Goal: Task Accomplishment & Management: Use online tool/utility

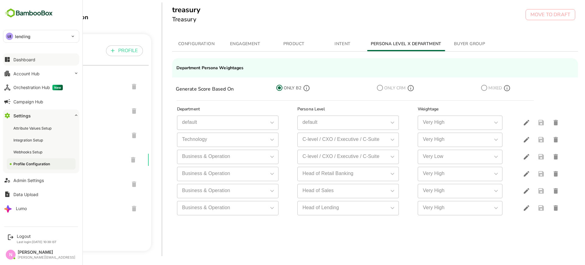
click at [20, 64] on button "Dashboard" at bounding box center [41, 59] width 76 height 12
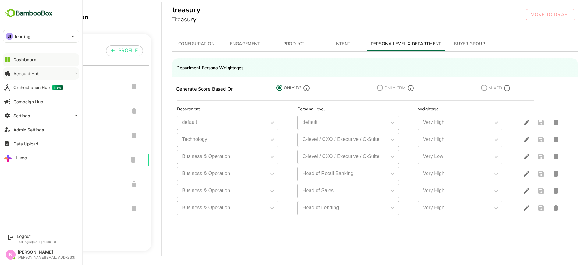
click at [39, 85] on div "Orchestration Hub New" at bounding box center [37, 87] width 49 height 5
click at [39, 76] on button "Account Hub" at bounding box center [41, 73] width 76 height 12
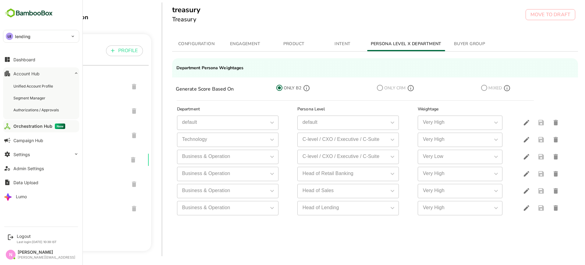
click at [41, 79] on div "Unified Account Profile Segment Manager Authorizations / Approvals" at bounding box center [41, 98] width 76 height 42
click at [41, 82] on div "Unified Account Profile" at bounding box center [41, 85] width 69 height 11
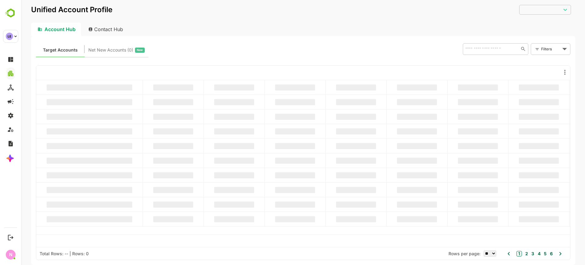
type input "**********"
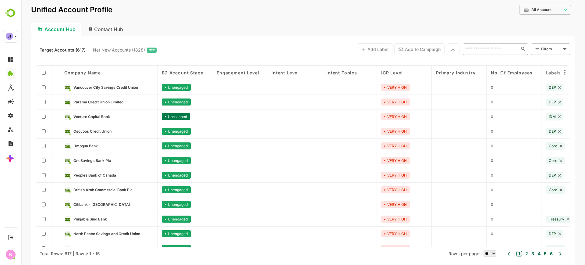
click at [549, 47] on body "**********" at bounding box center [303, 132] width 564 height 265
click at [551, 59] on span "New Filter" at bounding box center [552, 62] width 18 height 7
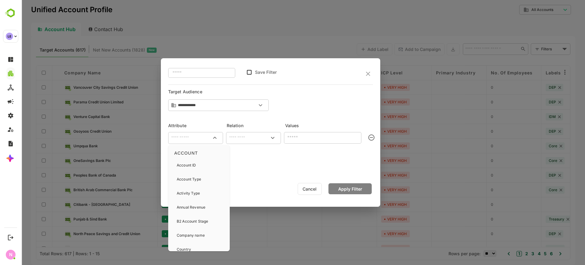
click at [173, 135] on input "text" at bounding box center [195, 137] width 52 height 7
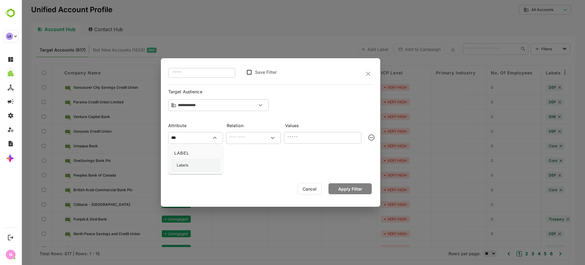
click at [192, 166] on div "Labels" at bounding box center [196, 165] width 50 height 13
type input "******"
click at [255, 137] on input "text" at bounding box center [253, 137] width 52 height 7
drag, startPoint x: 255, startPoint y: 156, endPoint x: 262, endPoint y: 148, distance: 11.0
click at [255, 155] on li "includes" at bounding box center [253, 151] width 52 height 11
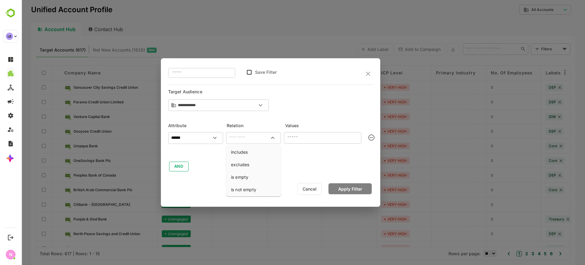
type input "********"
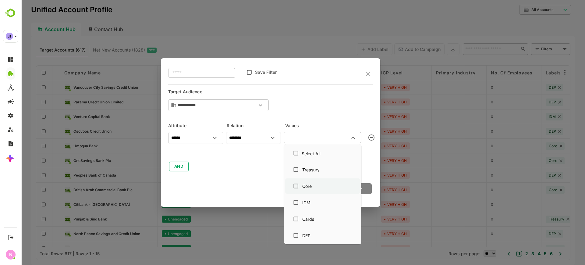
click at [313, 190] on div "Core" at bounding box center [322, 186] width 65 height 12
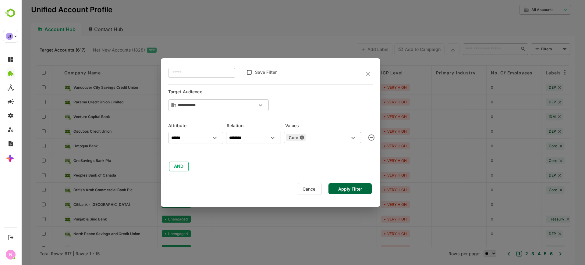
click at [369, 188] on button "Apply Filter" at bounding box center [350, 188] width 43 height 11
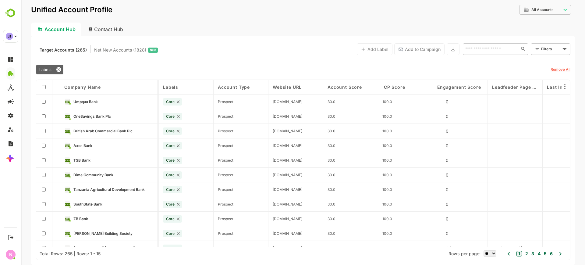
scroll to position [0, 384]
click at [48, 71] on span "Labels" at bounding box center [45, 69] width 12 height 5
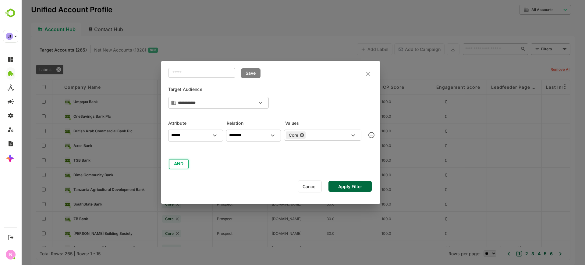
click at [180, 168] on button "AND" at bounding box center [179, 164] width 20 height 10
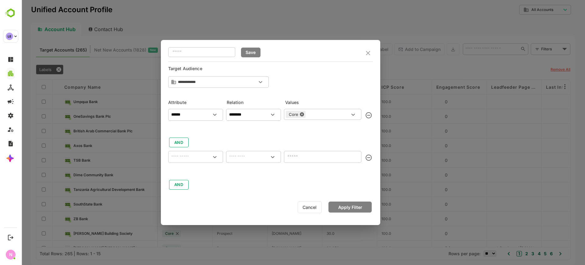
click at [188, 155] on input "text" at bounding box center [195, 156] width 52 height 7
type input "*"
click at [187, 188] on div "Region" at bounding box center [183, 184] width 12 height 13
type input "******"
click at [249, 157] on input "text" at bounding box center [253, 156] width 52 height 7
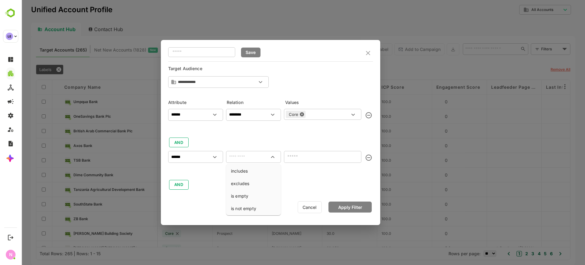
click at [245, 166] on li "includes" at bounding box center [253, 170] width 52 height 11
type input "********"
click at [308, 159] on input "text" at bounding box center [318, 156] width 64 height 7
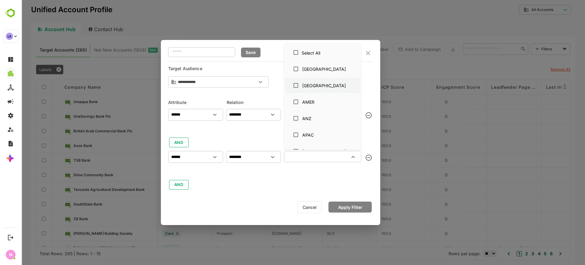
click at [310, 89] on div "[GEOGRAPHIC_DATA]" at bounding box center [322, 86] width 65 height 12
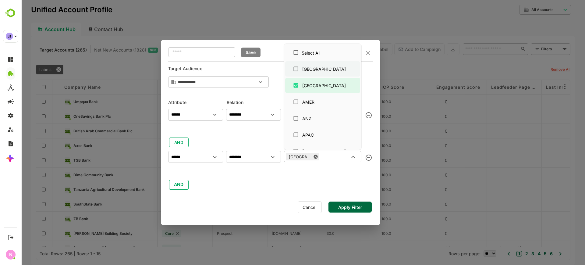
click at [316, 64] on div "[GEOGRAPHIC_DATA]" at bounding box center [322, 69] width 65 height 12
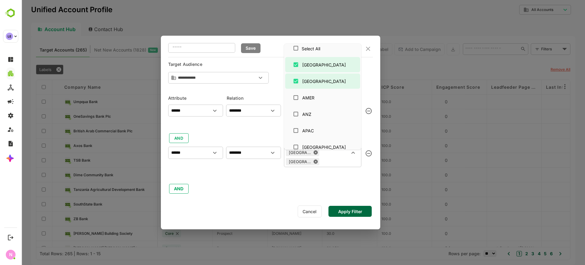
scroll to position [0, 0]
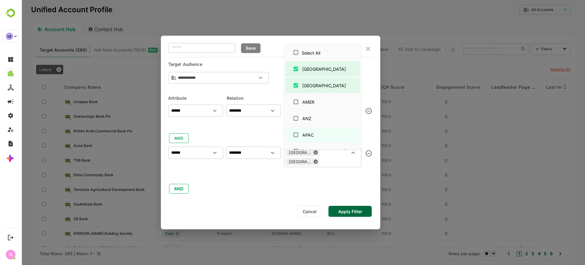
click at [355, 207] on button "Apply Filter" at bounding box center [350, 211] width 43 height 11
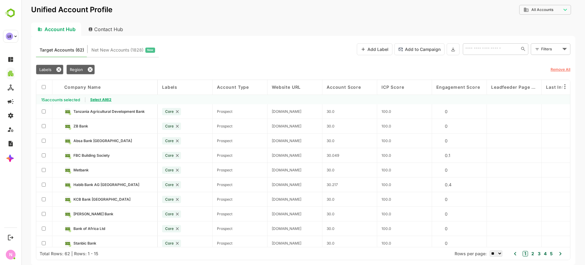
click at [100, 102] on span "Select All 62" at bounding box center [100, 99] width 21 height 5
click at [455, 49] on icon at bounding box center [453, 49] width 5 height 5
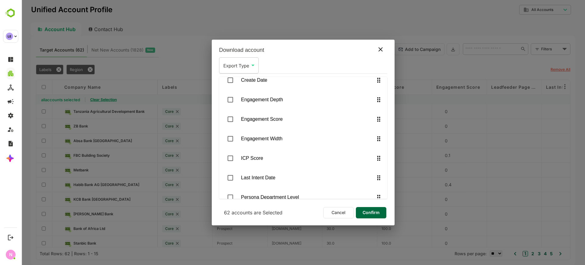
scroll to position [442, 0]
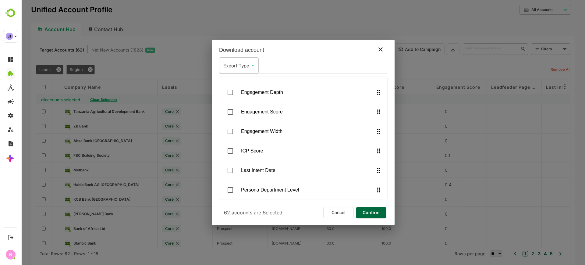
click at [373, 215] on span "Confirm" at bounding box center [371, 213] width 21 height 8
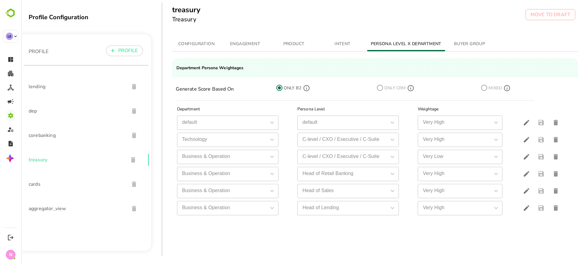
scroll to position [14, 0]
